Goal: Task Accomplishment & Management: Manage account settings

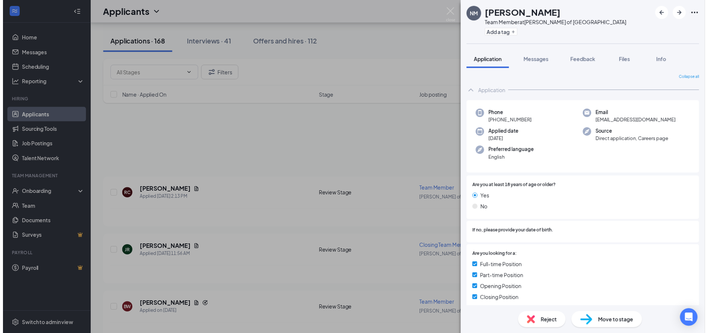
scroll to position [260, 0]
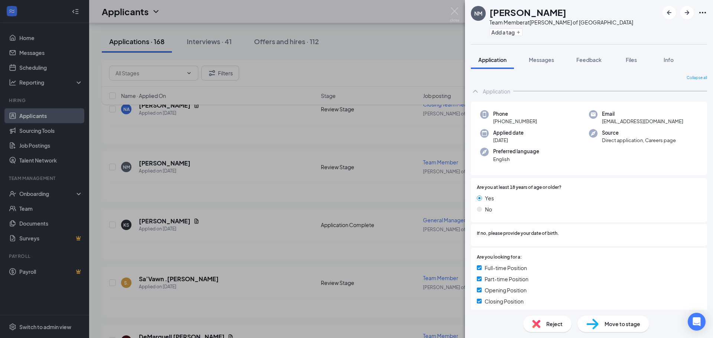
click at [356, 197] on div "NM [PERSON_NAME] Team Member at [PERSON_NAME] of Inverness Add a tag Applicatio…" at bounding box center [356, 169] width 713 height 338
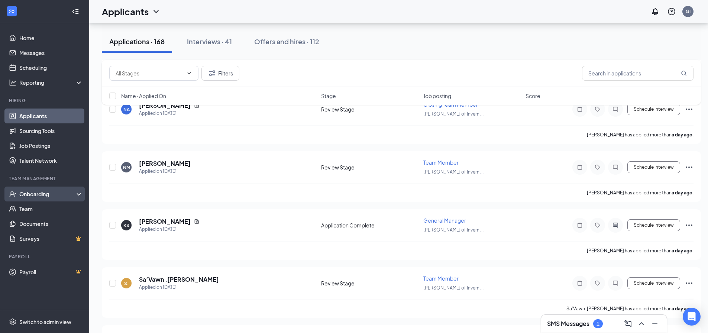
click at [43, 197] on div "Onboarding" at bounding box center [47, 193] width 57 height 7
click at [43, 209] on link "Overview" at bounding box center [51, 208] width 64 height 15
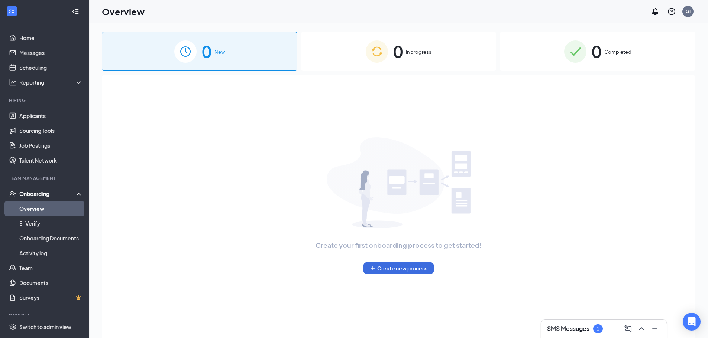
click at [563, 325] on div "SMS Messages 1" at bounding box center [575, 329] width 56 height 9
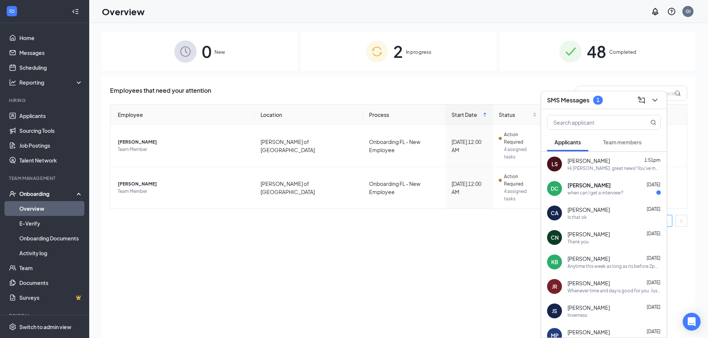
click at [605, 170] on div "Hi [PERSON_NAME], great news! You've moved to the next stage of the application…" at bounding box center [613, 168] width 93 height 6
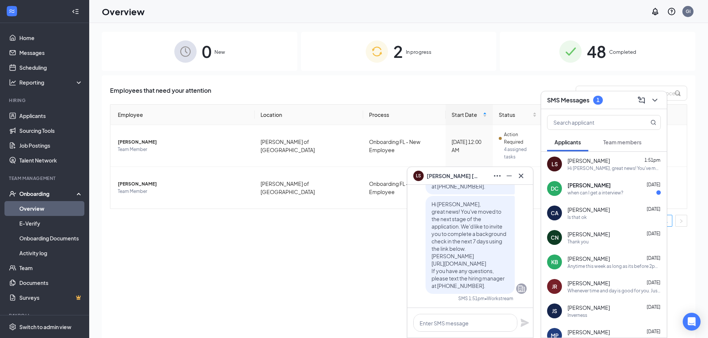
click at [606, 105] on div "SMS Messages 1" at bounding box center [604, 100] width 114 height 12
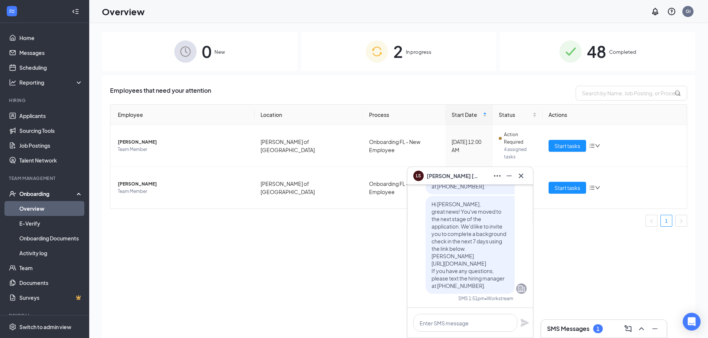
click at [477, 181] on div "LS [PERSON_NAME]" at bounding box center [445, 176] width 65 height 10
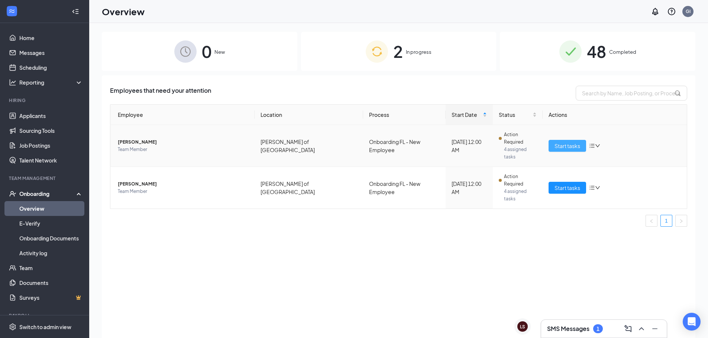
click at [566, 142] on span "Start tasks" at bounding box center [567, 146] width 26 height 8
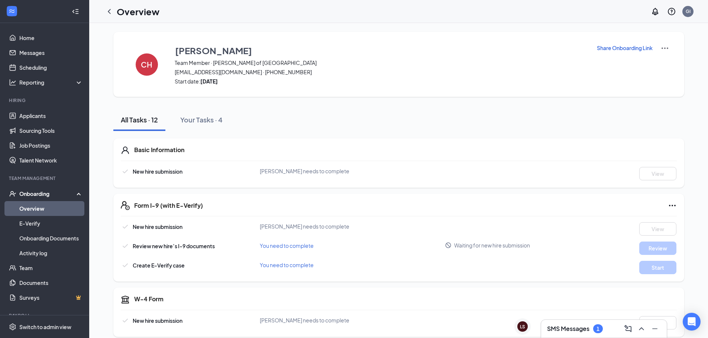
click at [566, 326] on h3 "SMS Messages" at bounding box center [568, 329] width 42 height 8
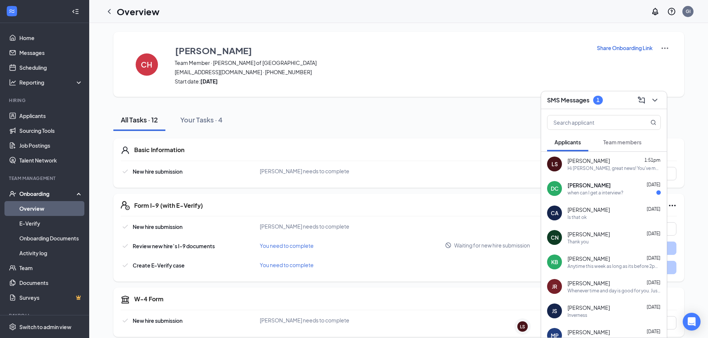
click at [620, 144] on span "Team members" at bounding box center [622, 142] width 38 height 7
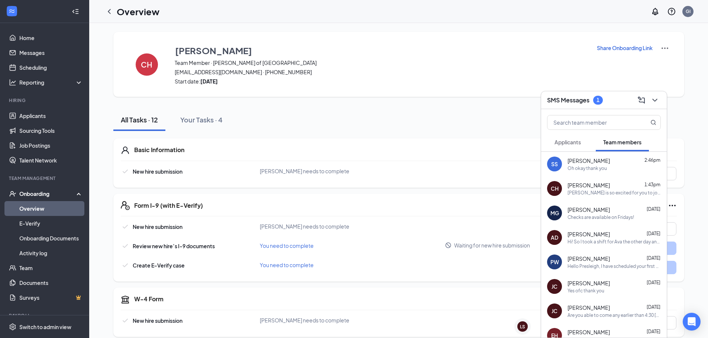
click at [624, 169] on div "Oh okay thank you" at bounding box center [613, 168] width 93 height 6
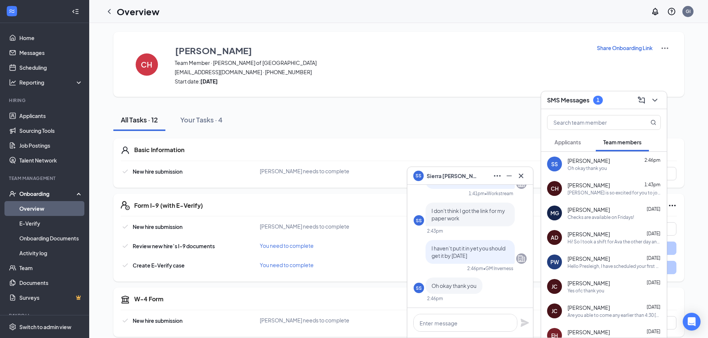
click at [616, 101] on div "SMS Messages 1" at bounding box center [604, 100] width 114 height 12
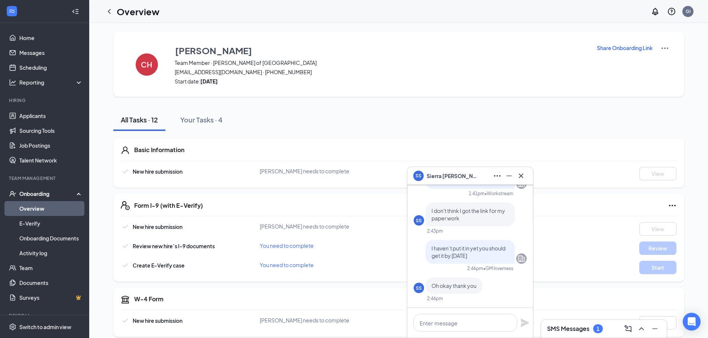
click at [472, 175] on div "SS [PERSON_NAME]" at bounding box center [470, 176] width 114 height 12
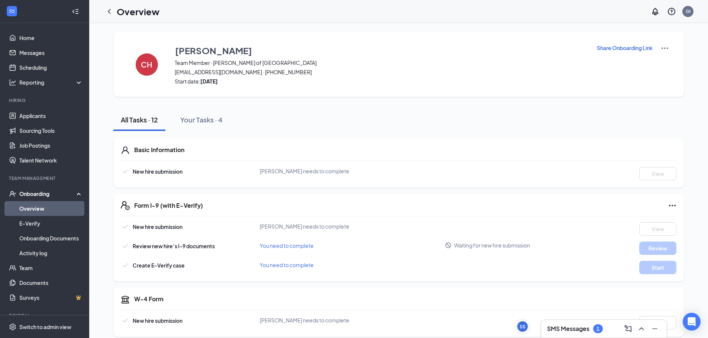
click at [113, 10] on icon "ChevronLeft" at bounding box center [109, 11] width 9 height 9
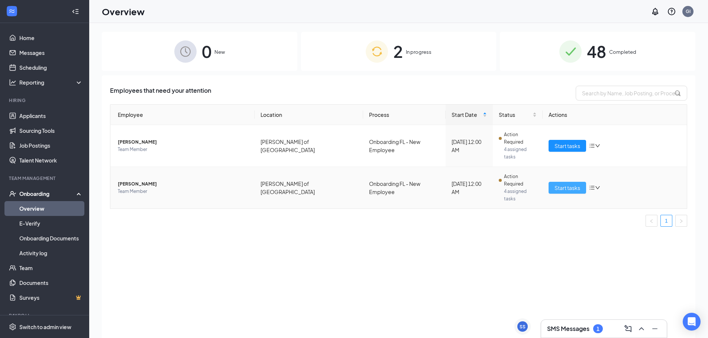
click at [561, 184] on span "Start tasks" at bounding box center [567, 188] width 26 height 8
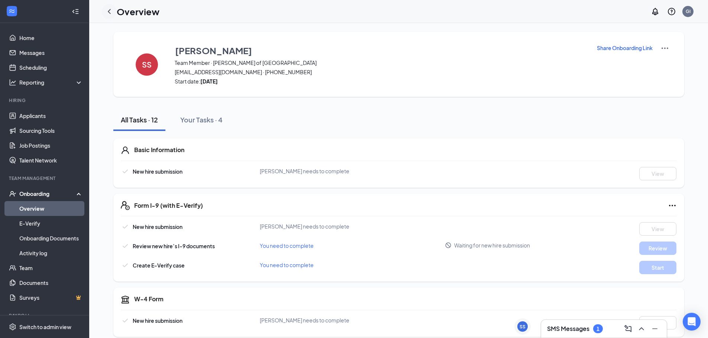
click at [114, 11] on div at bounding box center [109, 11] width 15 height 15
click at [108, 14] on icon "ChevronLeft" at bounding box center [109, 11] width 9 height 9
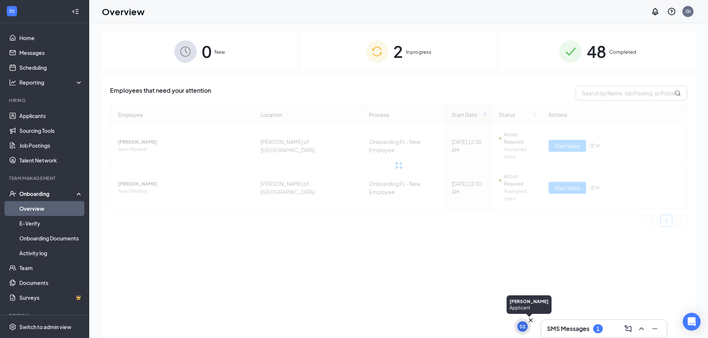
click at [521, 328] on div "SS" at bounding box center [522, 327] width 6 height 6
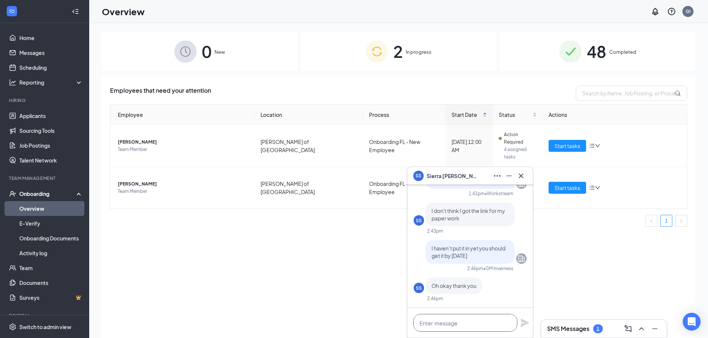
click at [465, 324] on textarea at bounding box center [465, 323] width 104 height 18
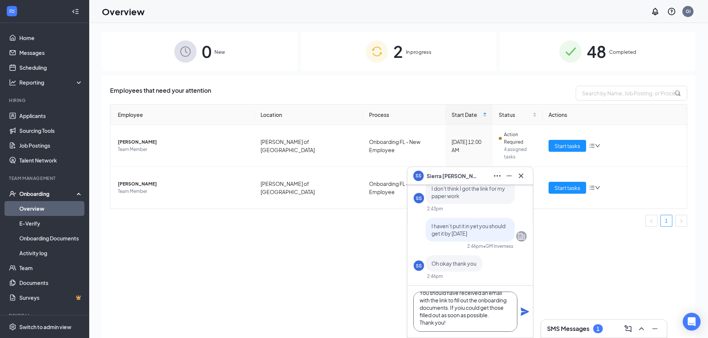
scroll to position [8, 0]
click at [464, 312] on textarea "You should have received an email with the link to fill out the onboarding docu…" at bounding box center [465, 312] width 104 height 40
click at [462, 310] on textarea "You should have received an email with the link to fill out the onboarding docu…" at bounding box center [465, 312] width 104 height 40
drag, startPoint x: 447, startPoint y: 324, endPoint x: 415, endPoint y: 297, distance: 42.1
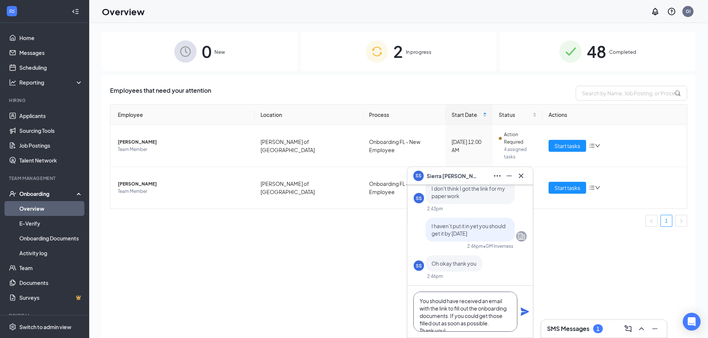
click at [415, 297] on textarea "You should have received an email with the link to fill out the onboarding docu…" at bounding box center [465, 312] width 104 height 40
click at [482, 328] on textarea "You should have received an email with the link to fill out the onboarding docu…" at bounding box center [465, 312] width 104 height 40
type textarea "You should have received an email with the link to fill out the onboarding docu…"
click at [493, 263] on div "SS Oh okay thank you" at bounding box center [469, 264] width 113 height 16
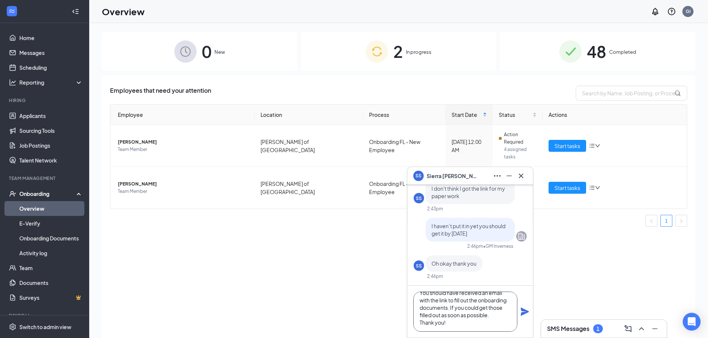
click at [465, 329] on textarea "You should have received an email with the link to fill out the onboarding docu…" at bounding box center [465, 312] width 104 height 40
click at [524, 312] on icon "Plane" at bounding box center [524, 312] width 9 height 9
click at [474, 180] on div "SS [PERSON_NAME]" at bounding box center [470, 176] width 114 height 12
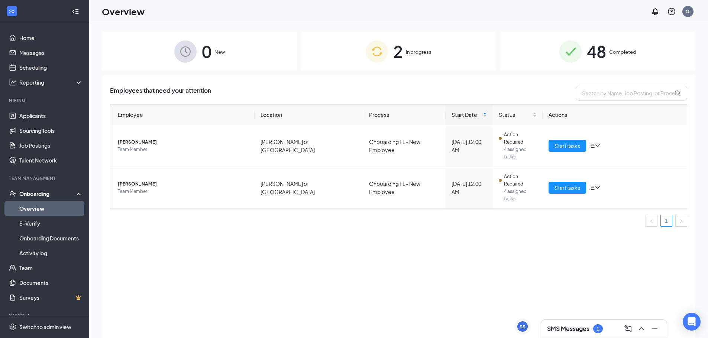
click at [597, 334] on div "SMS Messages 1" at bounding box center [604, 329] width 114 height 12
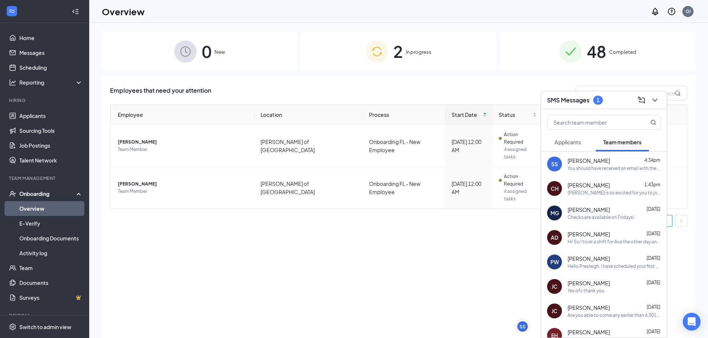
click at [604, 195] on div "[PERSON_NAME] is so excited for you to join our team! Do you know anyone else w…" at bounding box center [613, 193] width 93 height 6
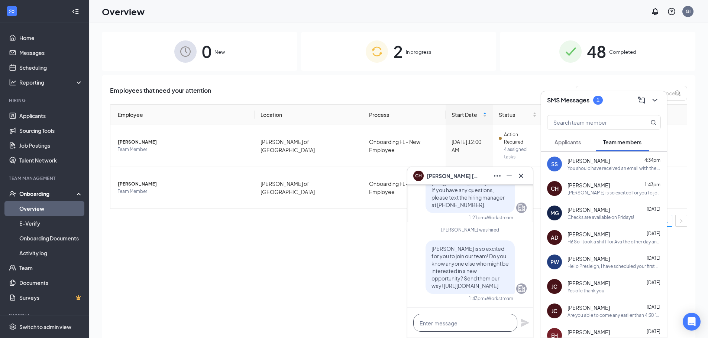
click at [468, 321] on textarea at bounding box center [465, 323] width 104 height 18
paste textarea "You should have received an email with the link to fill out the onboarding docu…"
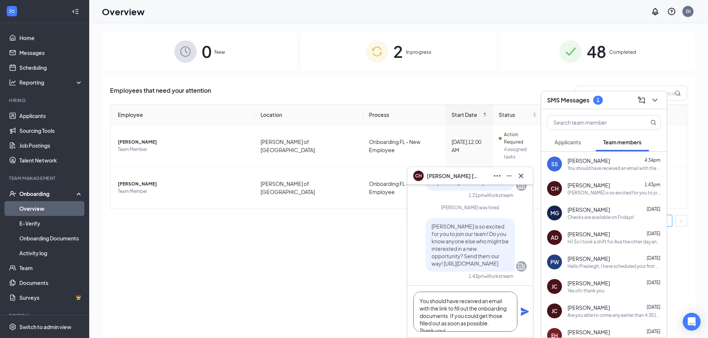
scroll to position [8, 0]
type textarea "You should have received an email with the link to fill out the onboarding docu…"
click at [522, 311] on icon "Plane" at bounding box center [524, 312] width 8 height 8
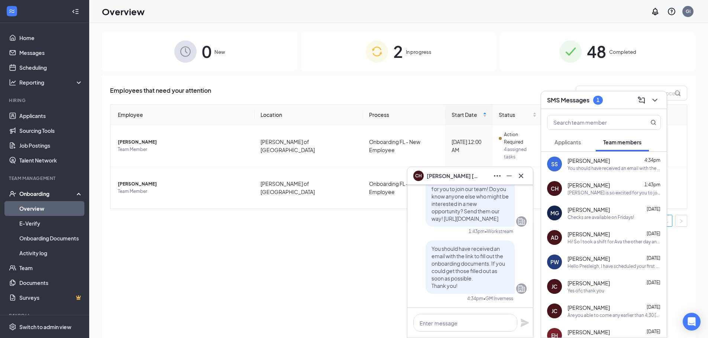
click at [608, 103] on div "SMS Messages 1" at bounding box center [604, 100] width 114 height 12
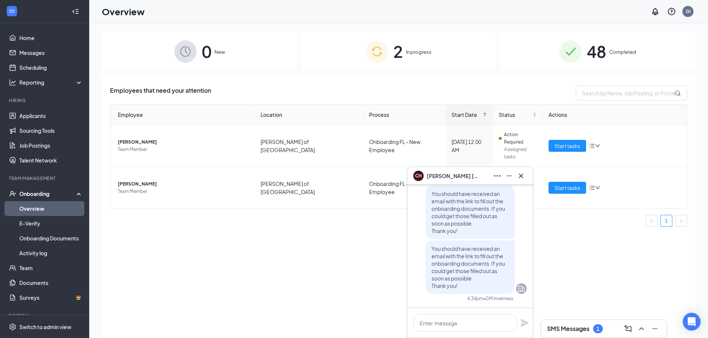
drag, startPoint x: 481, startPoint y: 176, endPoint x: 486, endPoint y: 176, distance: 4.5
click at [481, 177] on div "CH [PERSON_NAME]" at bounding box center [470, 176] width 114 height 12
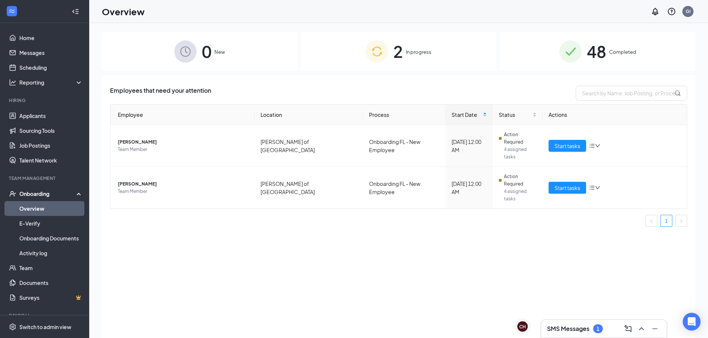
click at [397, 56] on span "2" at bounding box center [398, 52] width 10 height 26
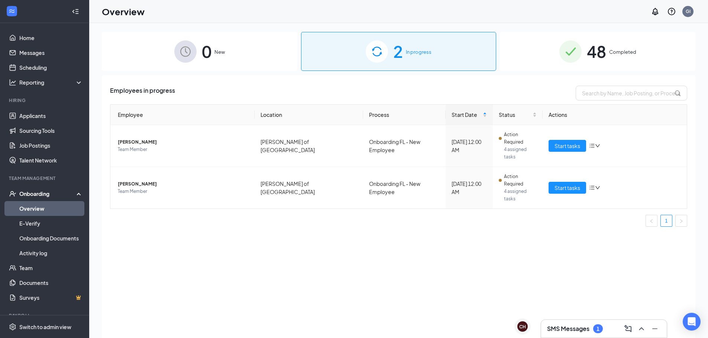
click at [594, 57] on span "48" at bounding box center [595, 52] width 19 height 26
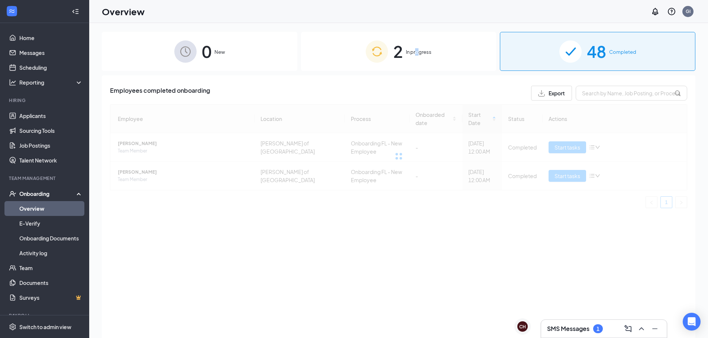
click at [416, 55] on span "In progress" at bounding box center [419, 51] width 26 height 7
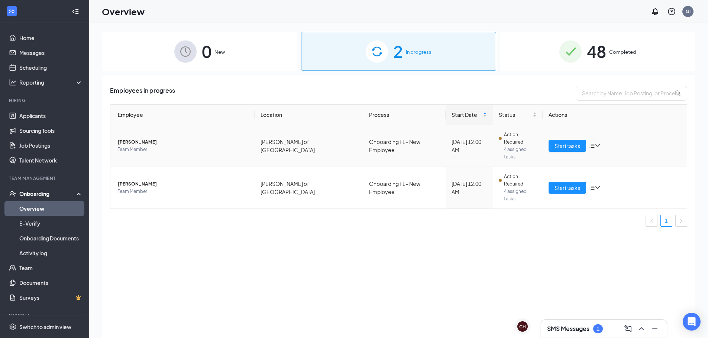
click at [590, 143] on icon "bars" at bounding box center [592, 146] width 6 height 6
click at [591, 143] on icon "bars" at bounding box center [592, 146] width 6 height 6
click at [568, 142] on span "Start tasks" at bounding box center [567, 146] width 26 height 8
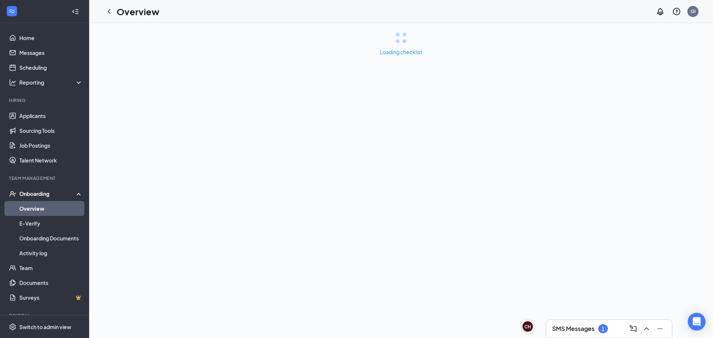
click at [582, 326] on h3 "SMS Messages" at bounding box center [573, 329] width 42 height 8
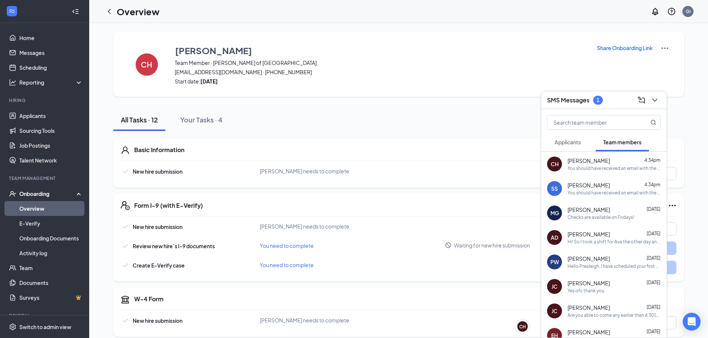
click at [589, 105] on div "SMS Messages 1" at bounding box center [604, 100] width 114 height 12
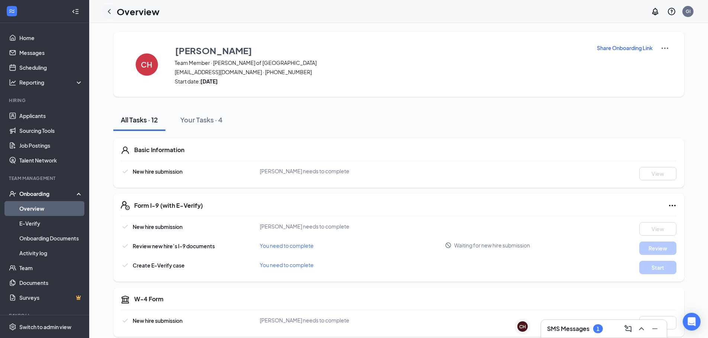
click at [114, 14] on div at bounding box center [109, 11] width 15 height 15
click at [107, 11] on icon "ChevronLeft" at bounding box center [109, 11] width 9 height 9
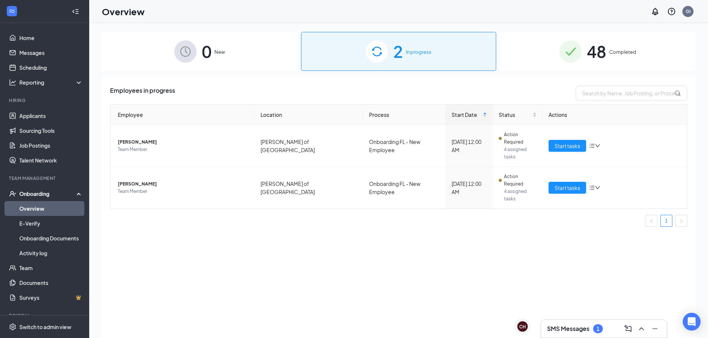
click at [459, 199] on div "Employee Location Process Start Date Status Actions Casandra Howell Team Member…" at bounding box center [398, 168] width 577 height 129
click at [600, 326] on div "1" at bounding box center [598, 329] width 10 height 9
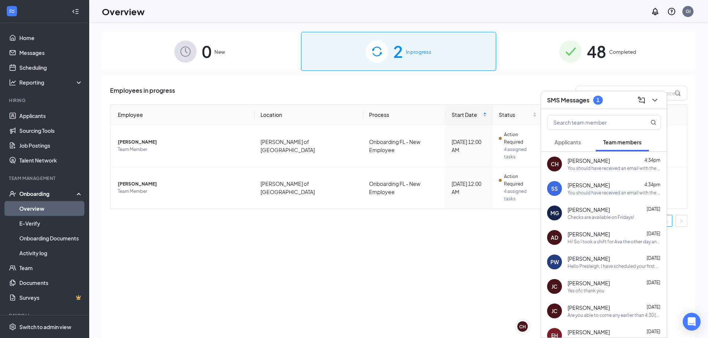
click at [609, 102] on div "SMS Messages 1" at bounding box center [604, 100] width 114 height 12
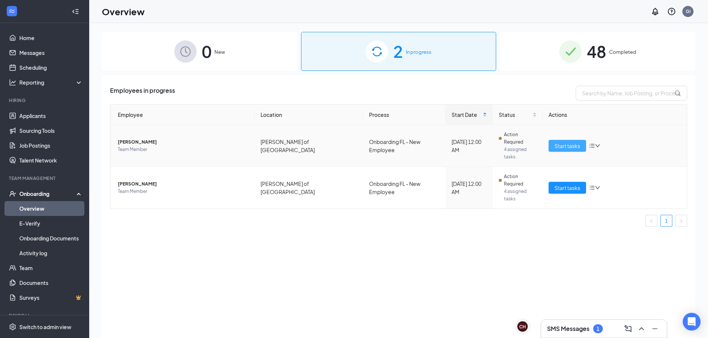
click at [573, 142] on span "Start tasks" at bounding box center [567, 146] width 26 height 8
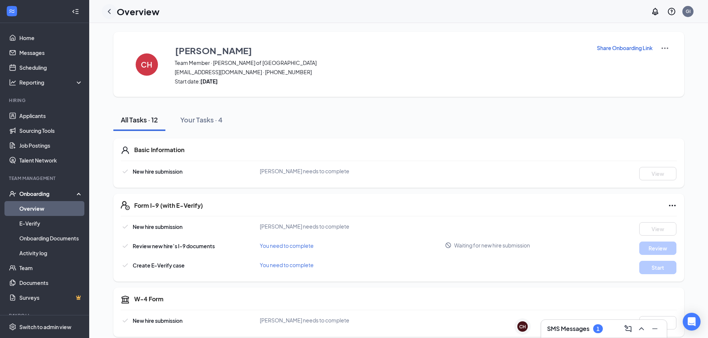
click at [111, 16] on icon "ChevronLeft" at bounding box center [109, 11] width 9 height 9
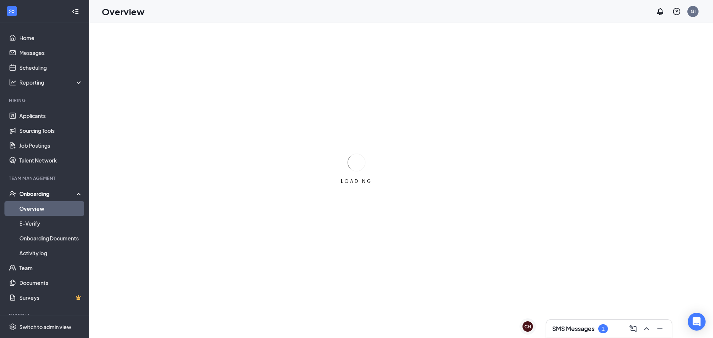
click at [588, 327] on h3 "SMS Messages" at bounding box center [573, 329] width 42 height 8
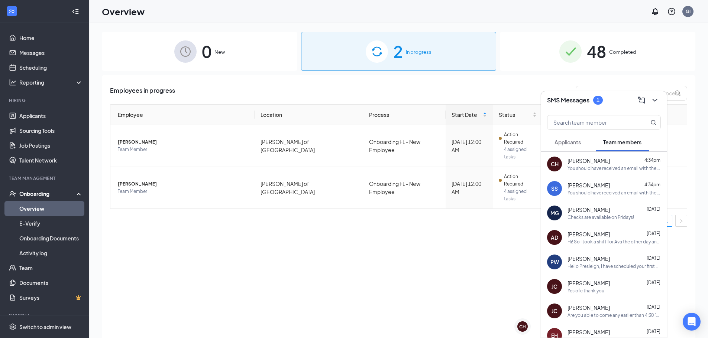
click at [586, 98] on h3 "SMS Messages" at bounding box center [568, 100] width 42 height 8
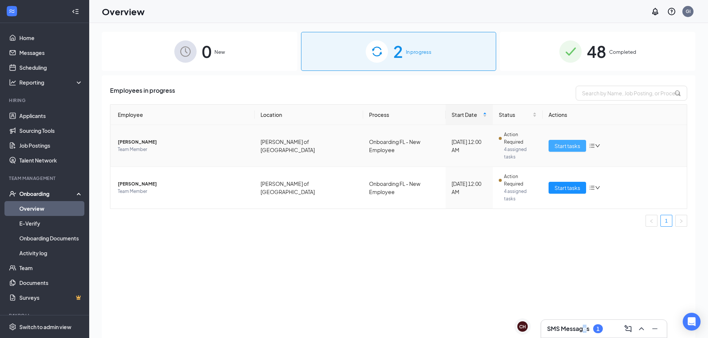
click at [566, 142] on span "Start tasks" at bounding box center [567, 146] width 26 height 8
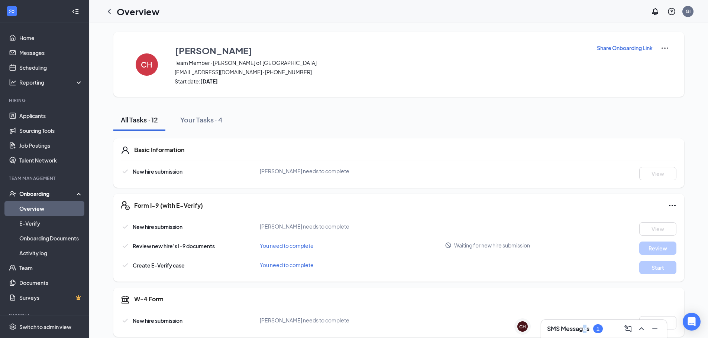
click at [111, 13] on icon "ChevronLeft" at bounding box center [109, 11] width 9 height 9
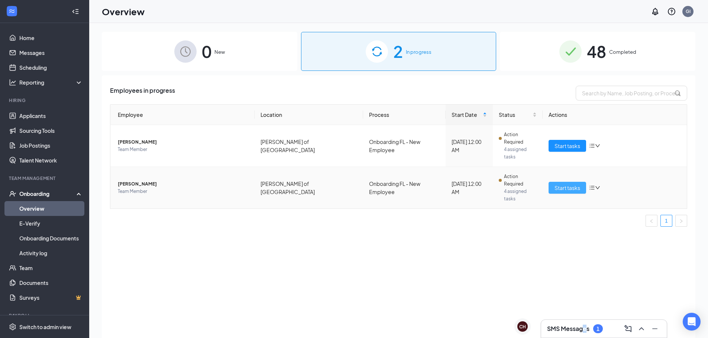
drag, startPoint x: 563, startPoint y: 169, endPoint x: 557, endPoint y: 168, distance: 6.8
click at [563, 184] on span "Start tasks" at bounding box center [567, 188] width 26 height 8
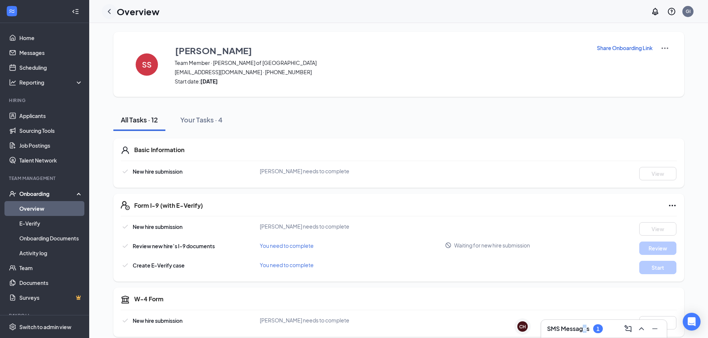
click at [111, 13] on icon "ChevronLeft" at bounding box center [109, 11] width 9 height 9
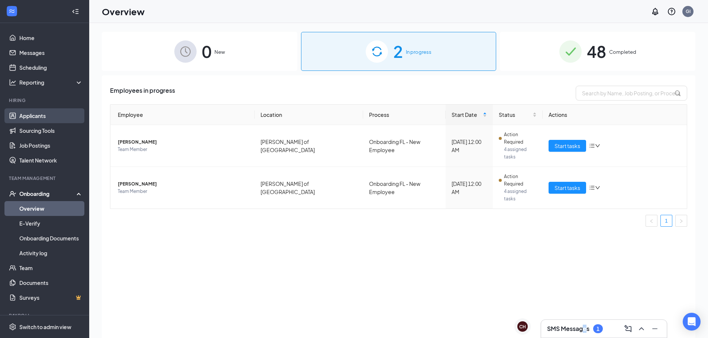
click at [39, 118] on link "Applicants" at bounding box center [51, 115] width 64 height 15
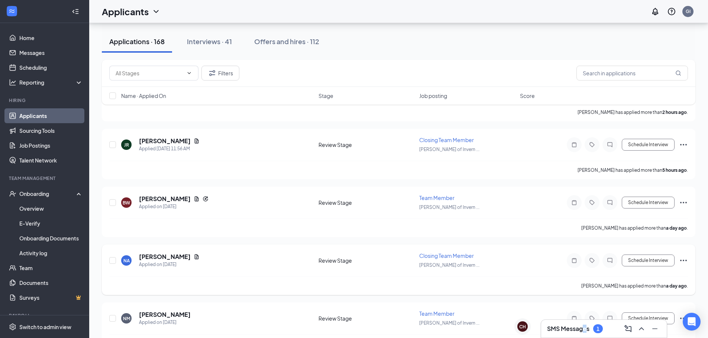
scroll to position [111, 0]
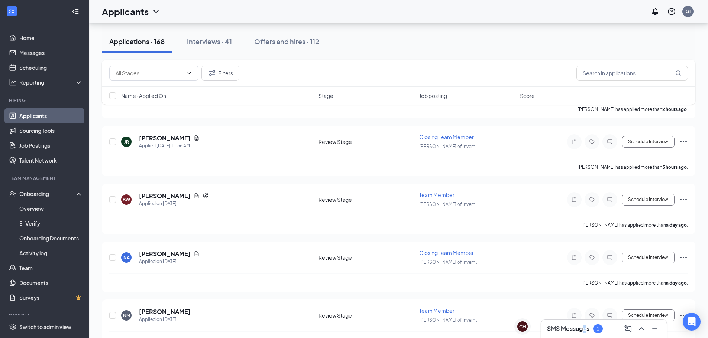
drag, startPoint x: 474, startPoint y: 49, endPoint x: 430, endPoint y: 29, distance: 47.7
click at [473, 49] on div "Applications · 168 Interviews · 41 Offers and hires · 112" at bounding box center [398, 41] width 593 height 22
